Goal: Find specific page/section: Find specific page/section

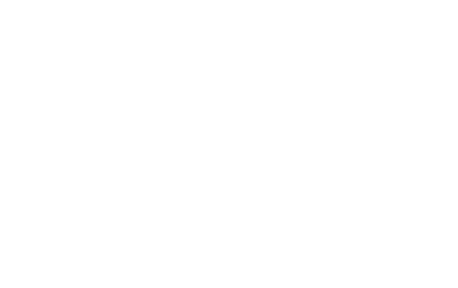
click at [121, 82] on div at bounding box center [229, 144] width 458 height 288
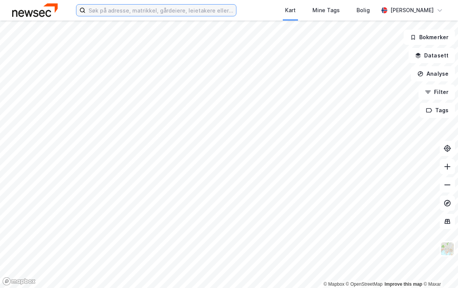
click at [141, 5] on input at bounding box center [161, 10] width 150 height 11
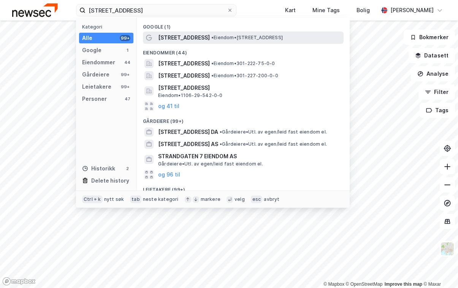
click at [211, 40] on span "• Eiendom • [STREET_ADDRESS]" at bounding box center [246, 38] width 71 height 6
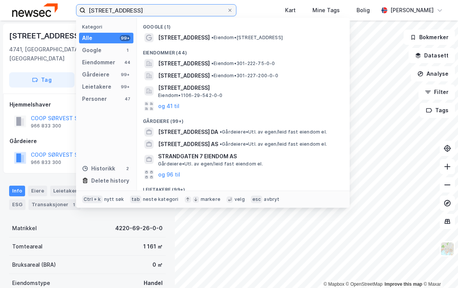
click at [135, 14] on input "[STREET_ADDRESS]" at bounding box center [156, 10] width 141 height 11
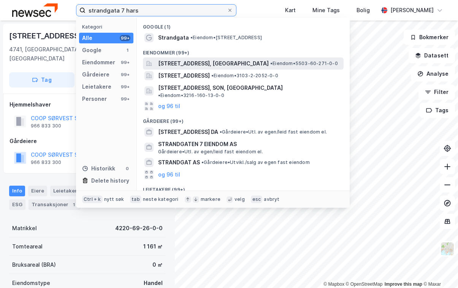
type input "strandgata 7 hars"
click at [209, 60] on span "[STREET_ADDRESS], [GEOGRAPHIC_DATA]" at bounding box center [213, 63] width 111 height 9
